Goal: Transaction & Acquisition: Book appointment/travel/reservation

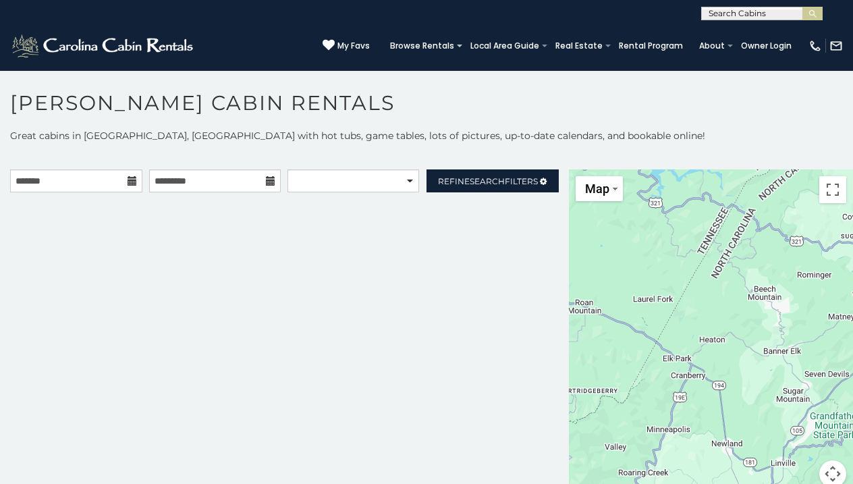
click at [133, 185] on icon at bounding box center [132, 180] width 9 height 9
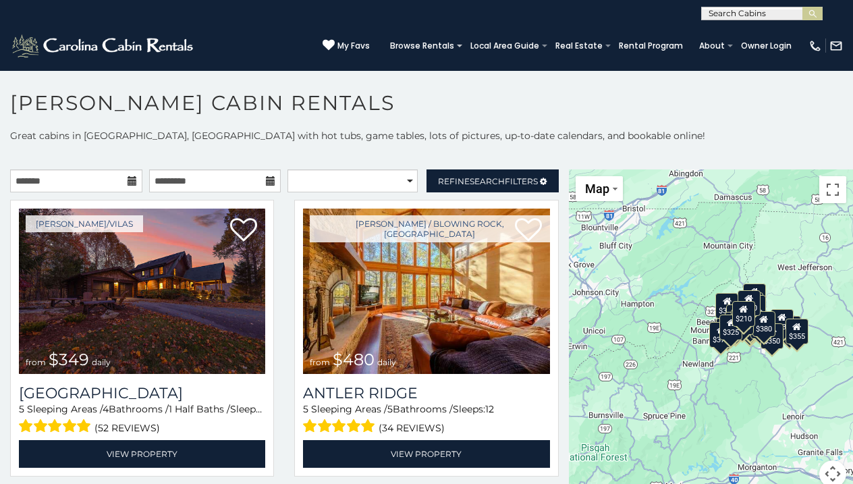
click at [133, 185] on icon at bounding box center [132, 180] width 9 height 9
click at [92, 188] on input "text" at bounding box center [76, 180] width 132 height 23
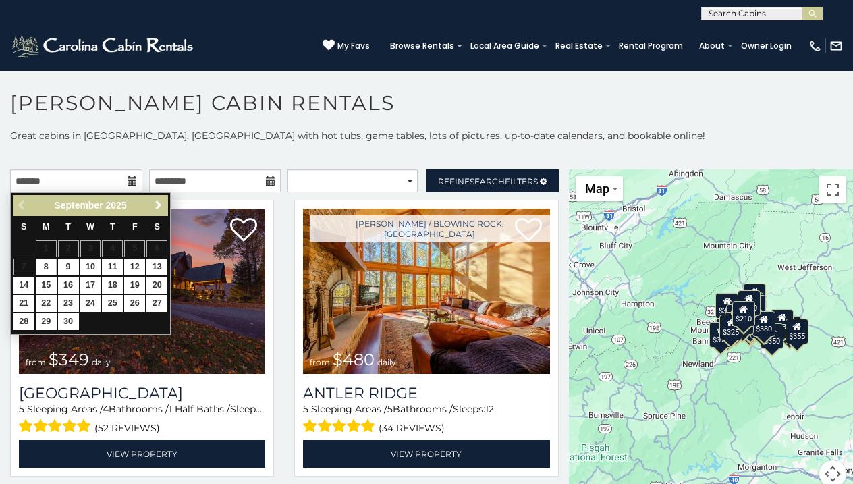
click at [159, 207] on span "Next" at bounding box center [158, 205] width 11 height 11
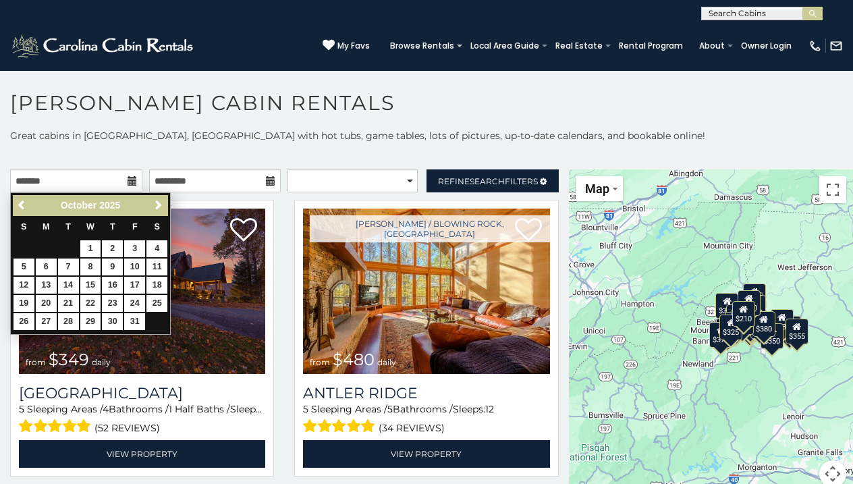
click at [159, 207] on span "Next" at bounding box center [158, 205] width 11 height 11
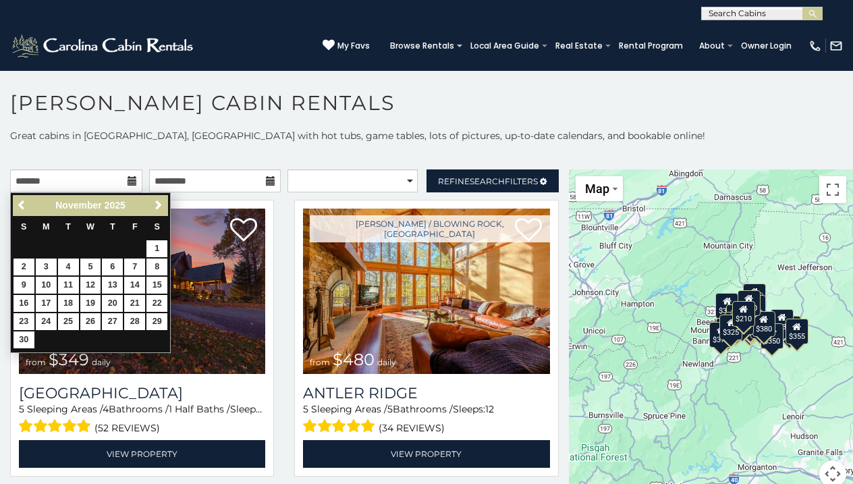
click at [159, 207] on span "Next" at bounding box center [158, 205] width 11 height 11
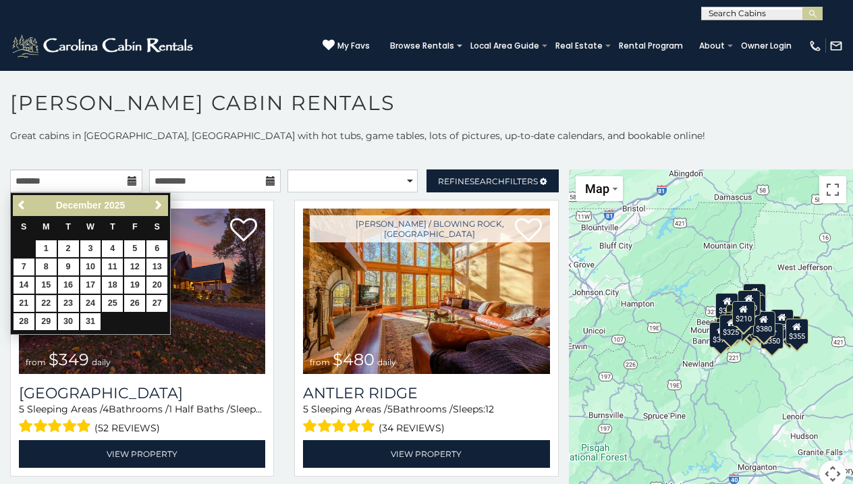
click at [49, 301] on link "22" at bounding box center [46, 303] width 21 height 17
type input "**********"
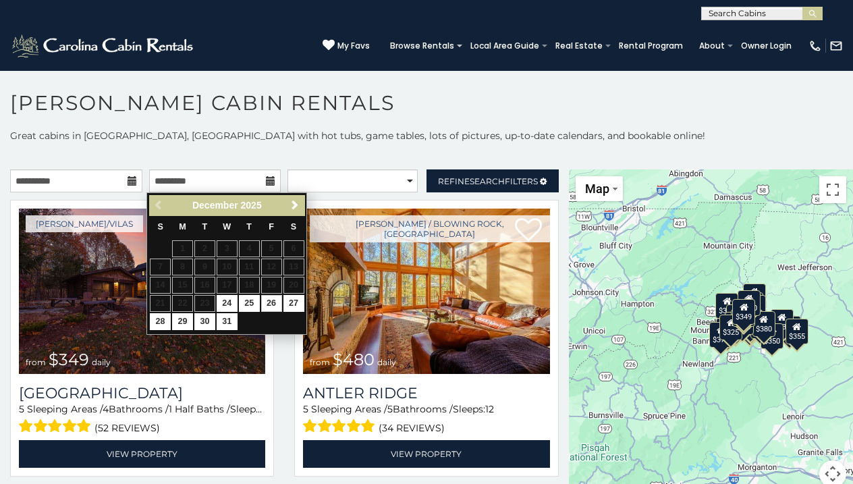
click at [274, 301] on link "26" at bounding box center [271, 303] width 21 height 17
type input "**********"
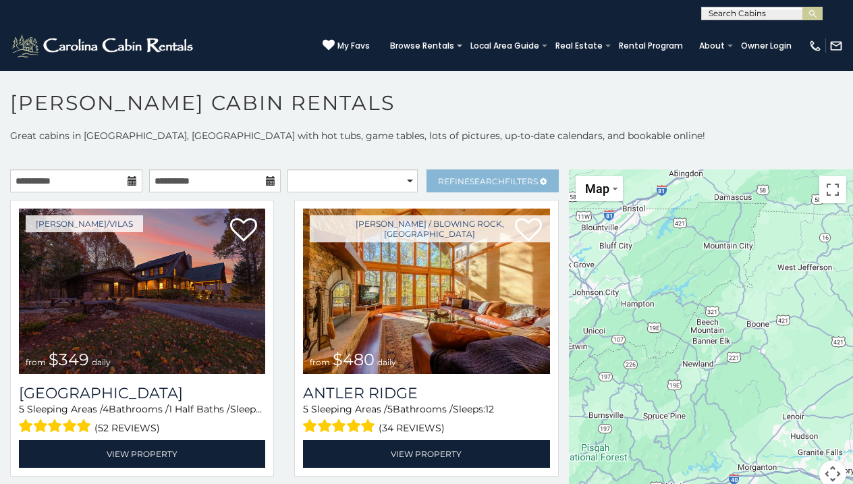
click at [470, 180] on span "Search" at bounding box center [487, 181] width 35 height 10
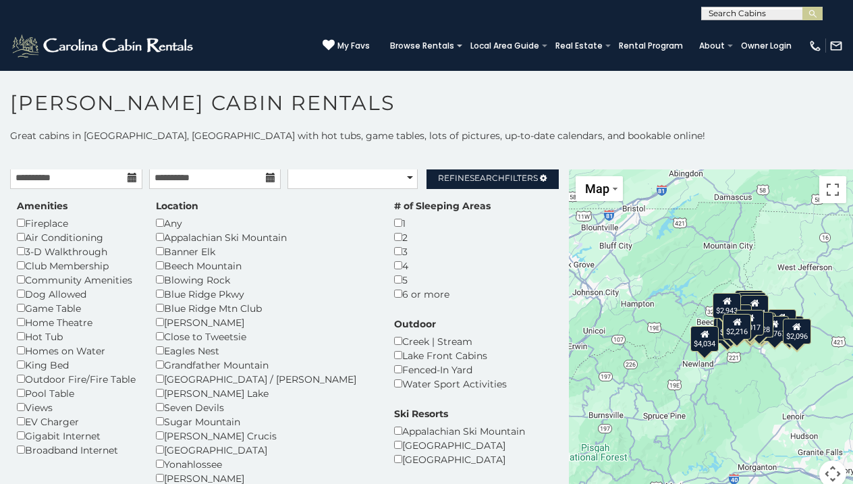
scroll to position [5, 0]
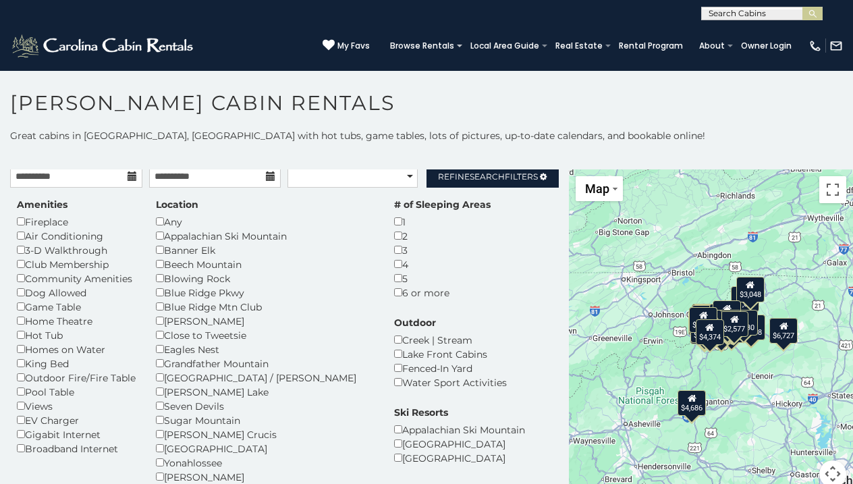
click at [394, 290] on div "6 or more" at bounding box center [442, 293] width 97 height 14
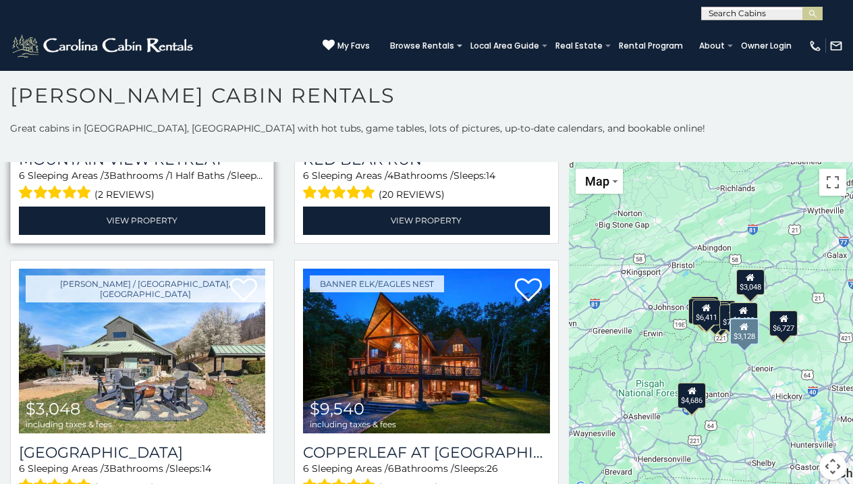
scroll to position [1864, 0]
